Goal: Find specific page/section: Find specific page/section

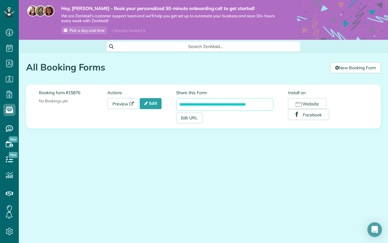
scroll to position [3, 3]
click at [37, 29] on span "Dashboard" at bounding box center [35, 30] width 23 height 5
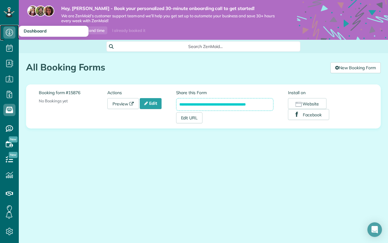
click at [11, 33] on icon at bounding box center [9, 32] width 12 height 12
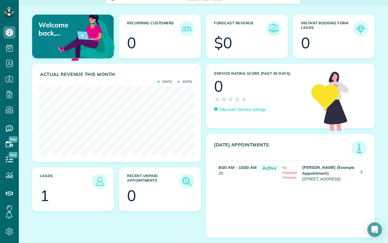
scroll to position [62, 0]
click at [103, 178] on img at bounding box center [100, 181] width 14 height 14
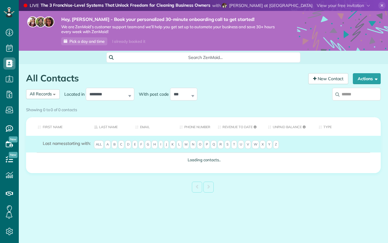
scroll to position [3, 3]
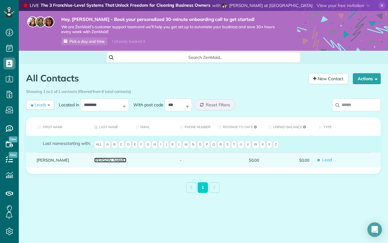
click at [96, 158] on link "[PERSON_NAME]" at bounding box center [110, 160] width 32 height 4
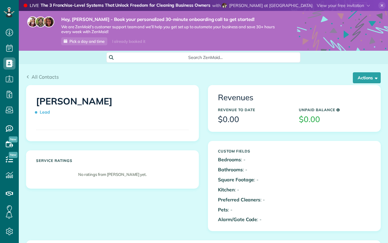
scroll to position [3, 3]
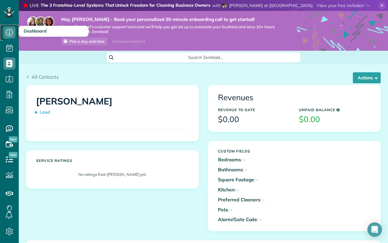
click at [8, 33] on icon at bounding box center [9, 32] width 12 height 12
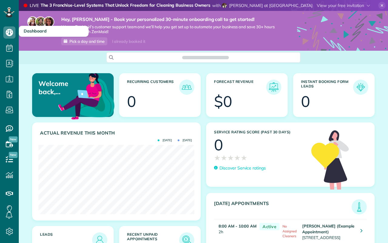
scroll to position [69, 156]
